Goal: Information Seeking & Learning: Learn about a topic

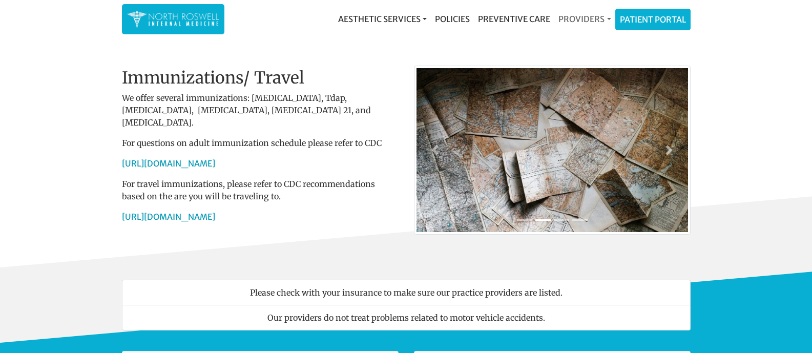
click at [577, 19] on link "Providers" at bounding box center [584, 19] width 60 height 20
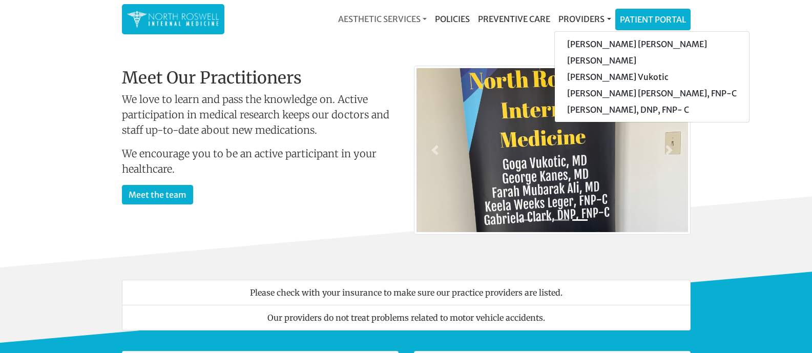
click at [374, 19] on link "Aesthetic Services" at bounding box center [382, 19] width 97 height 20
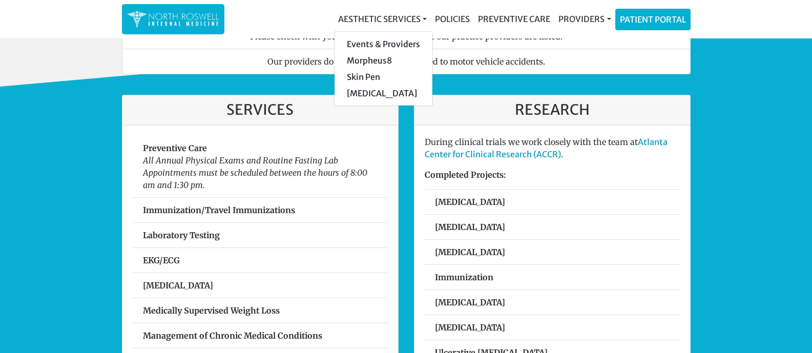
scroll to position [307, 0]
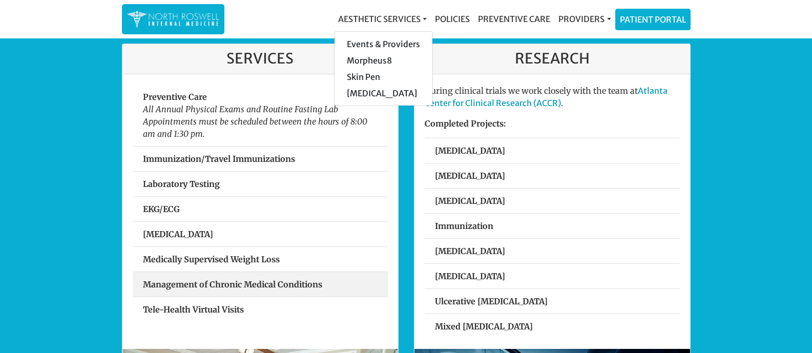
click at [275, 286] on strong "Management of Chronic Medical Conditions" at bounding box center [232, 284] width 179 height 10
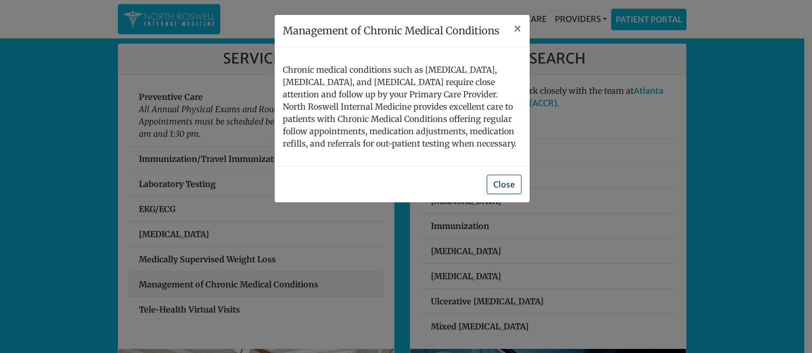
scroll to position [306, 0]
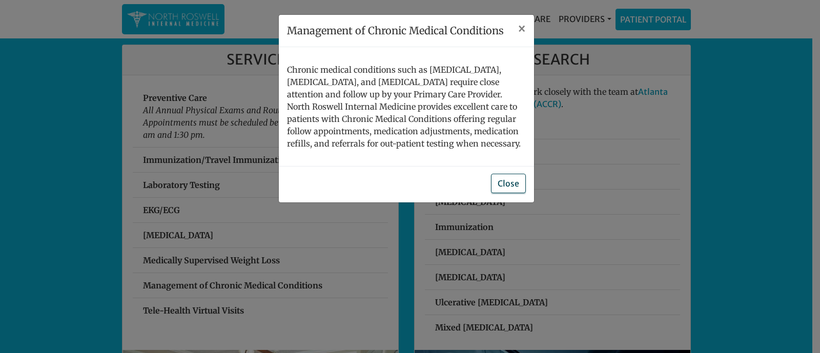
click at [504, 189] on button "Close" at bounding box center [508, 183] width 35 height 19
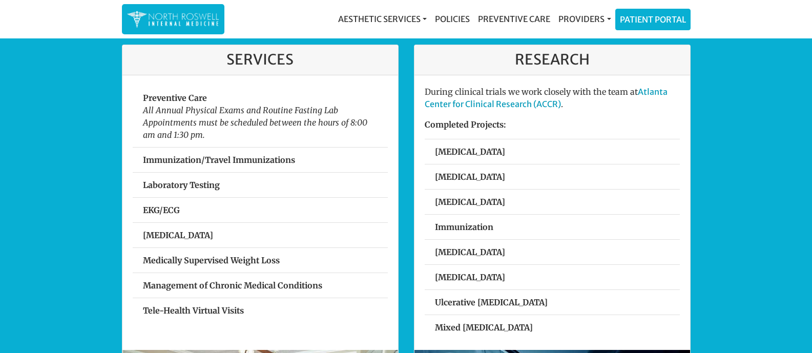
scroll to position [511, 0]
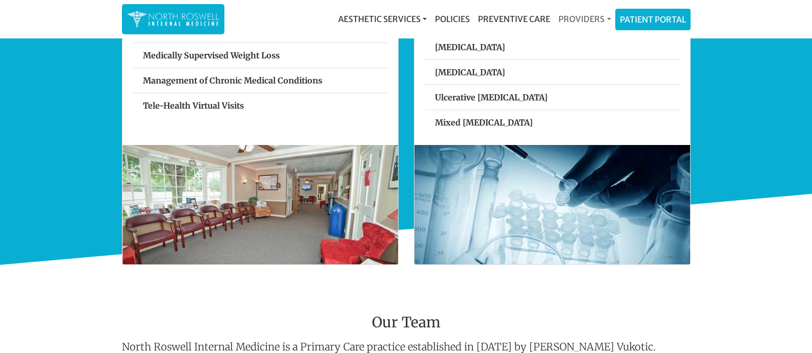
click at [595, 19] on link "Providers" at bounding box center [584, 19] width 60 height 20
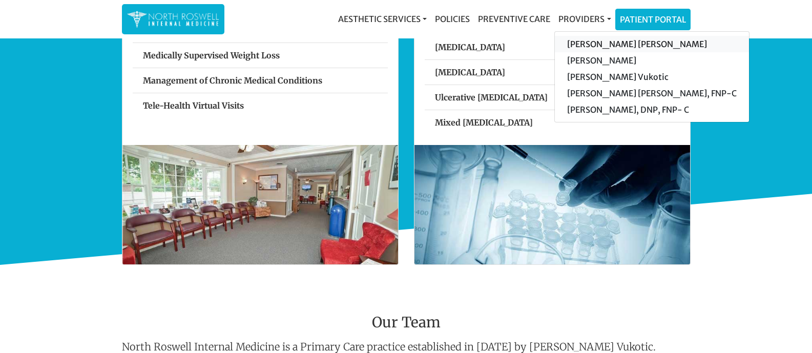
click at [595, 43] on link "[PERSON_NAME] [PERSON_NAME]" at bounding box center [652, 44] width 194 height 16
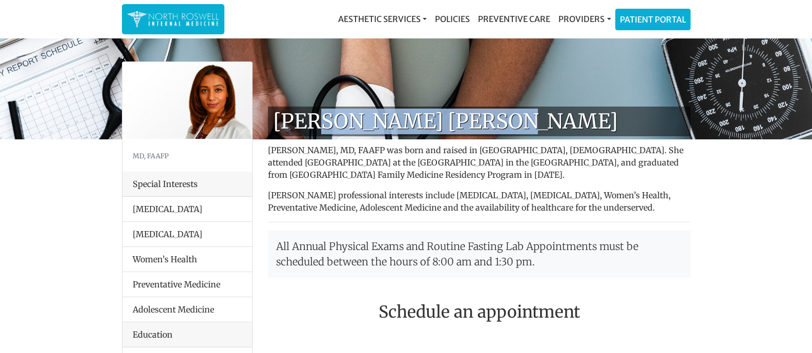
drag, startPoint x: 496, startPoint y: 126, endPoint x: 309, endPoint y: 119, distance: 187.6
click at [309, 119] on h1 "[PERSON_NAME] [PERSON_NAME]" at bounding box center [479, 122] width 423 height 30
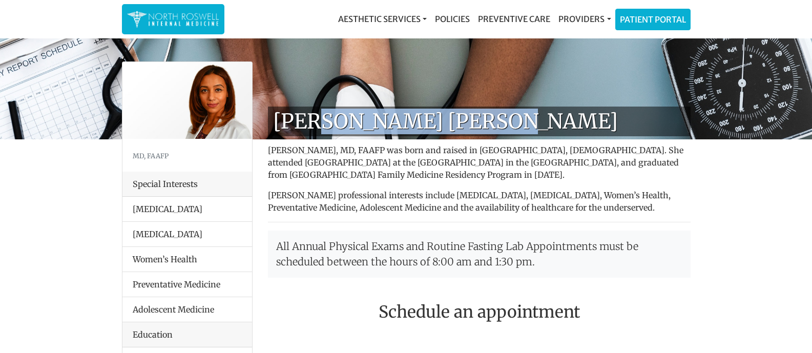
drag, startPoint x: 307, startPoint y: 118, endPoint x: 509, endPoint y: 128, distance: 202.6
click at [509, 128] on h1 "[PERSON_NAME] [PERSON_NAME]" at bounding box center [479, 122] width 423 height 30
copy h1 "Farah Mubarak Ali"
click at [582, 19] on link "Providers" at bounding box center [584, 19] width 60 height 20
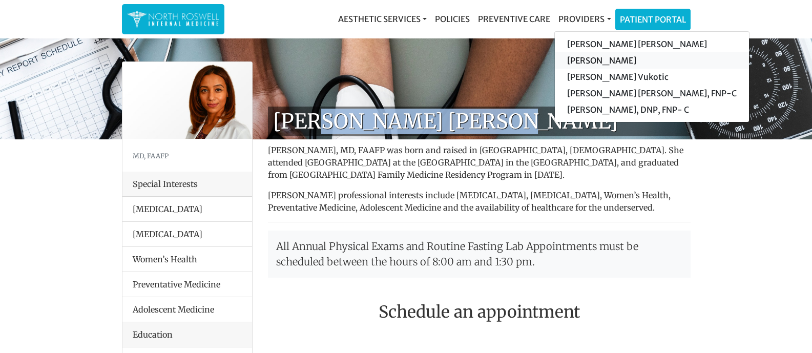
click at [589, 61] on link "[PERSON_NAME]" at bounding box center [652, 60] width 194 height 16
